Goal: Task Accomplishment & Management: Manage account settings

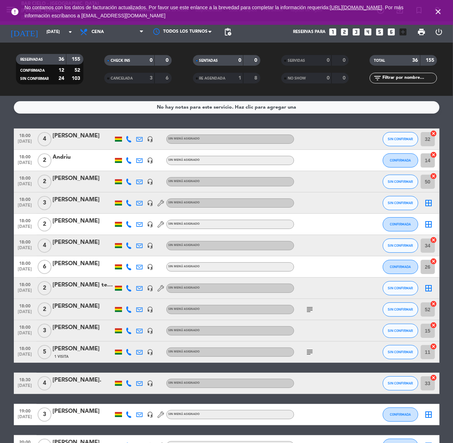
click at [439, 9] on icon "close" at bounding box center [438, 11] width 9 height 9
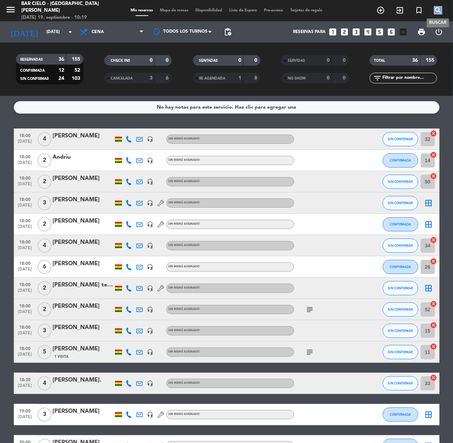
click at [439, 9] on icon "search" at bounding box center [438, 10] width 9 height 9
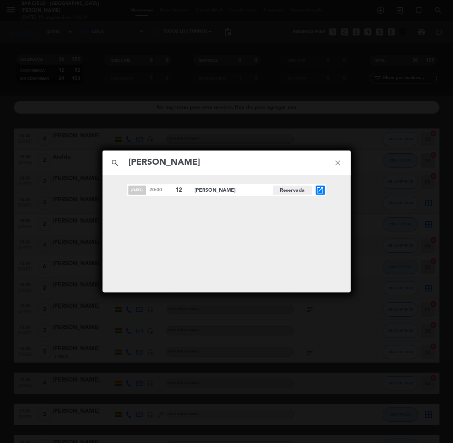
type input "[PERSON_NAME]"
click at [319, 189] on icon "open_in_new" at bounding box center [320, 190] width 9 height 9
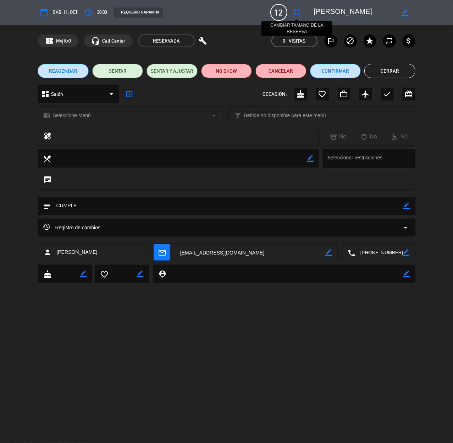
click at [301, 12] on icon "fullscreen" at bounding box center [297, 12] width 9 height 9
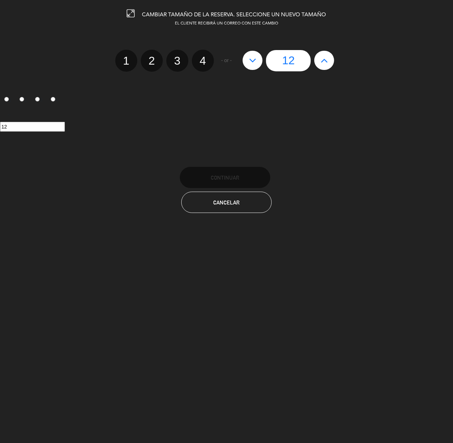
click at [326, 61] on icon at bounding box center [324, 60] width 7 height 11
type input "13"
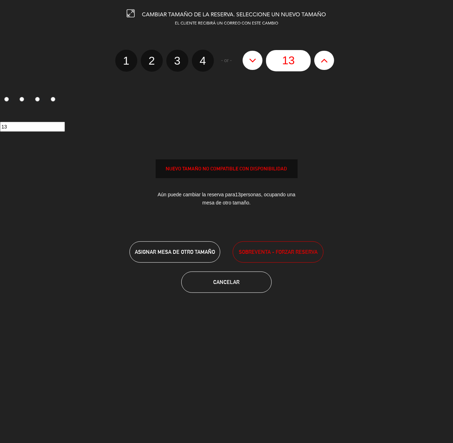
click at [326, 61] on icon at bounding box center [324, 60] width 7 height 11
type input "14"
click at [281, 255] on span "SOBREVENTA - FORZAR RESERVA" at bounding box center [278, 252] width 79 height 8
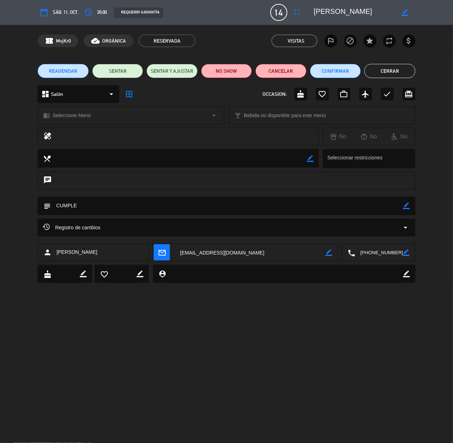
click at [383, 74] on button "Cerrar" at bounding box center [389, 71] width 51 height 14
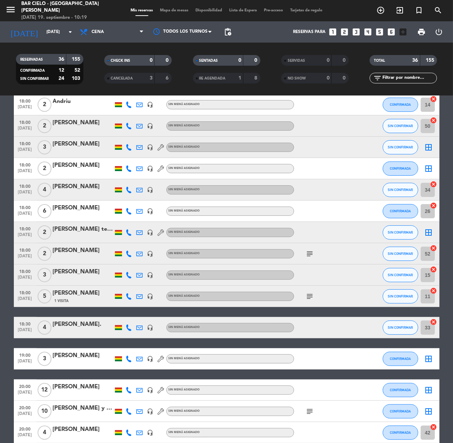
scroll to position [189, 0]
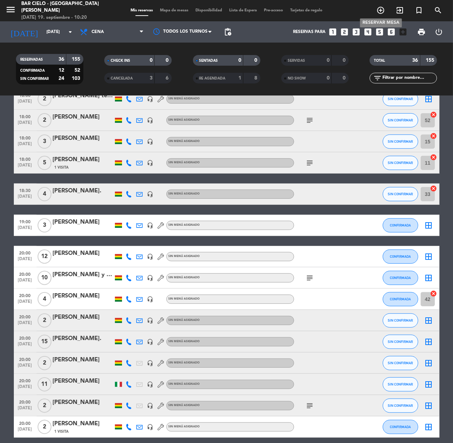
click at [382, 4] on div "menu Bar Cielo - [GEOGRAPHIC_DATA][PERSON_NAME][DATE] 19. septiembre - 10:20 Mi…" at bounding box center [226, 10] width 453 height 21
click at [383, 9] on icon "add_circle_outline" at bounding box center [380, 10] width 9 height 9
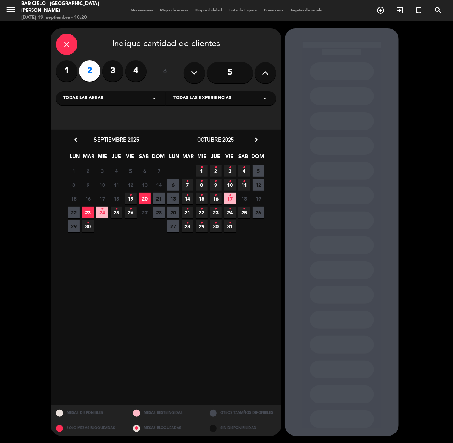
click at [122, 212] on div "22 23 24 • 25 • 26 • 27 Cerrado 28" at bounding box center [116, 212] width 99 height 14
click at [127, 212] on span "26 •" at bounding box center [131, 212] width 12 height 12
